Goal: Find specific page/section: Find specific page/section

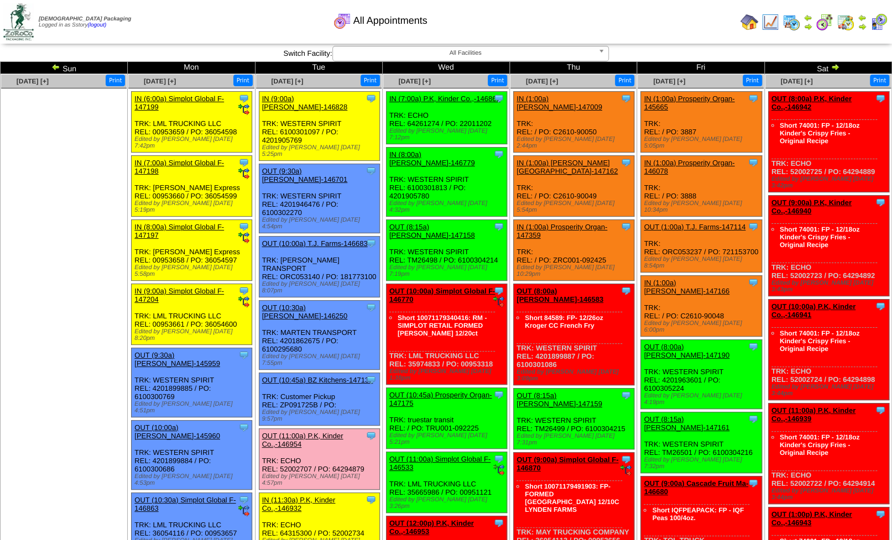
click at [750, 19] on img at bounding box center [749, 22] width 18 height 18
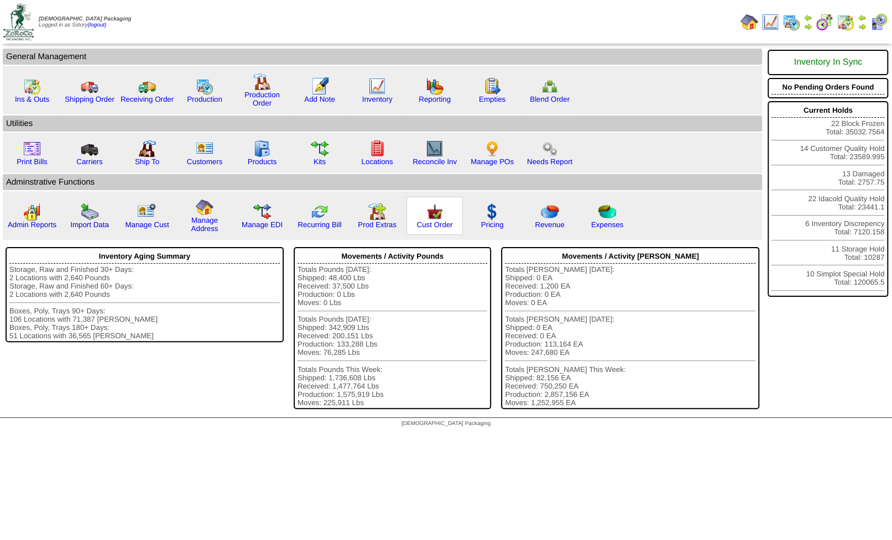
click at [434, 218] on img at bounding box center [435, 212] width 18 height 18
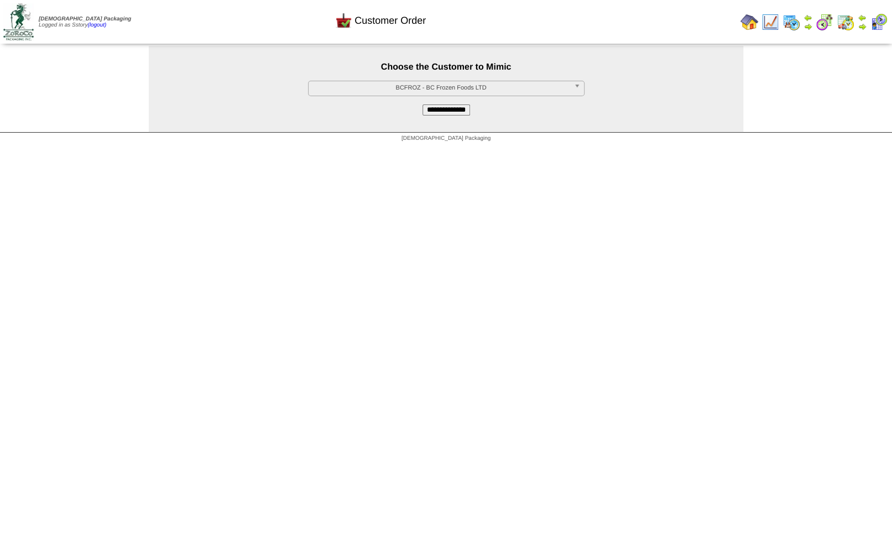
click at [388, 92] on span "BCFROZ - BC Frozen Foods LTD" at bounding box center [441, 87] width 256 height 13
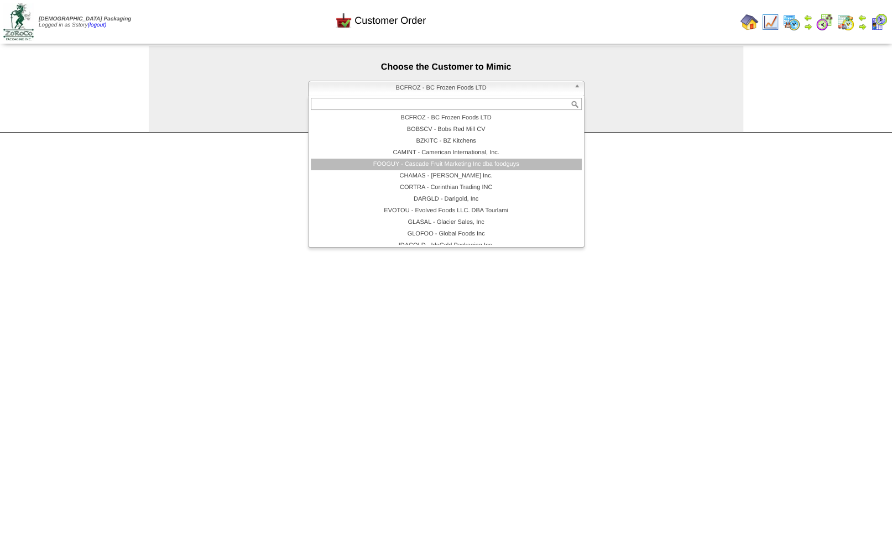
scroll to position [66, 0]
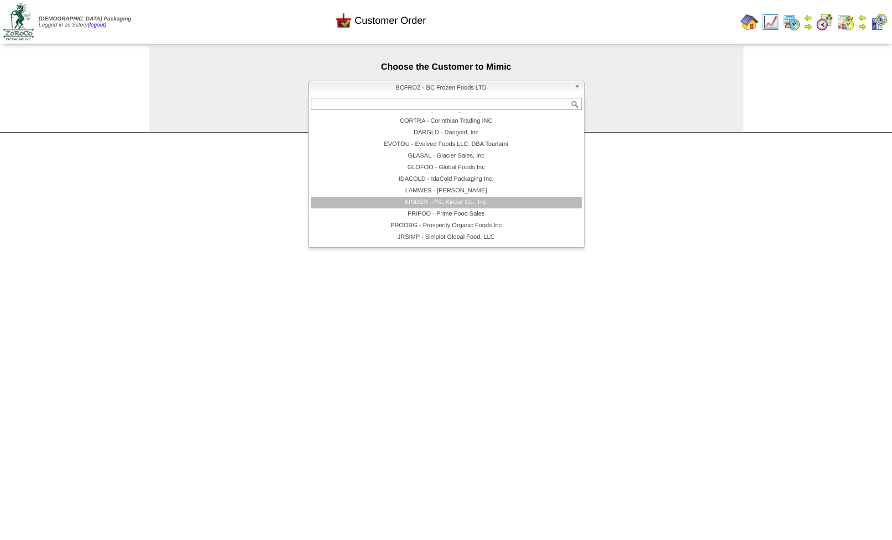
click at [425, 202] on li "KINDER - P.K, Kinder Co., Inc." at bounding box center [446, 203] width 271 height 12
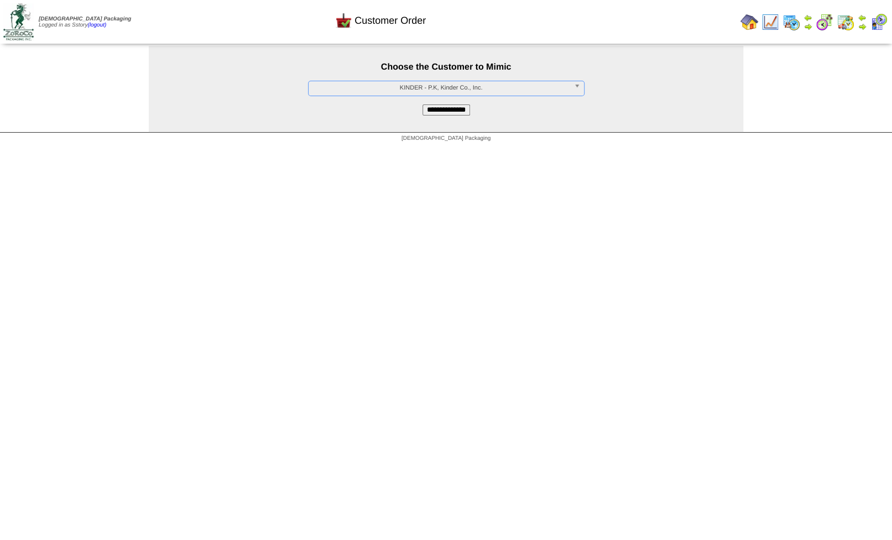
click at [431, 110] on input "**********" at bounding box center [446, 109] width 48 height 11
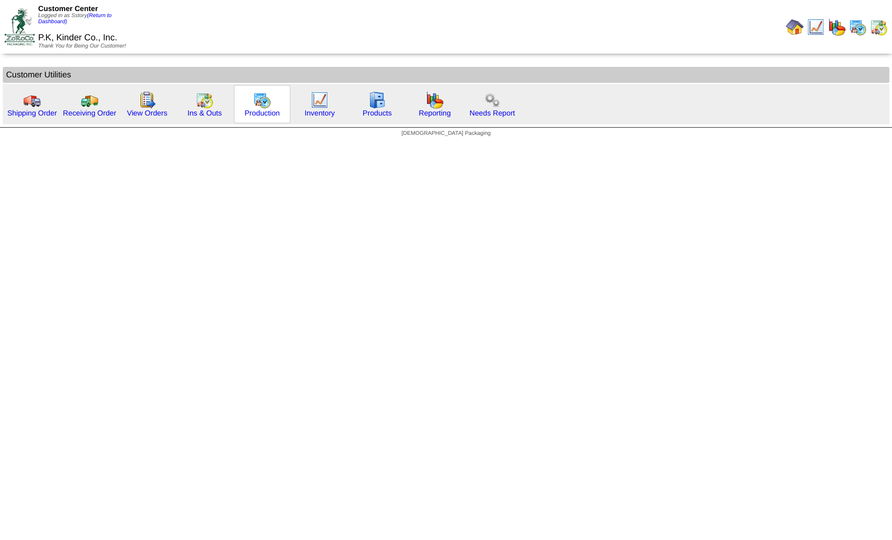
click at [261, 98] on img at bounding box center [262, 100] width 18 height 18
